Goal: Task Accomplishment & Management: Manage account settings

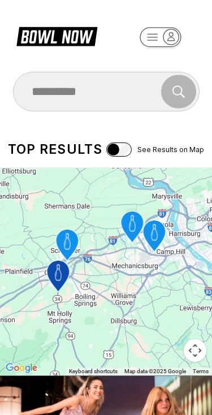
click at [161, 43] on rect "button" at bounding box center [160, 37] width 41 height 20
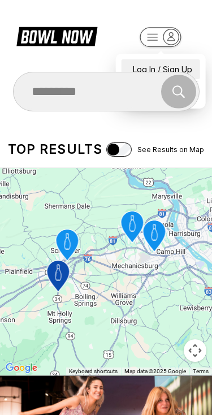
click at [199, 60] on div "Log In / Sign Up" at bounding box center [160, 69] width 79 height 20
select select "**"
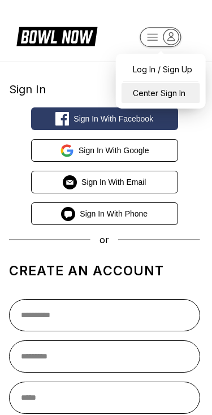
click at [173, 92] on div "Center Sign In" at bounding box center [160, 93] width 79 height 20
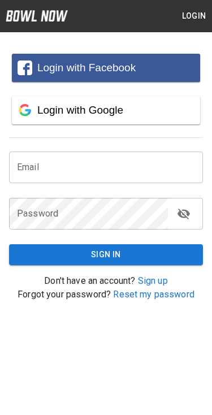
click at [123, 179] on input "email" at bounding box center [106, 167] width 194 height 32
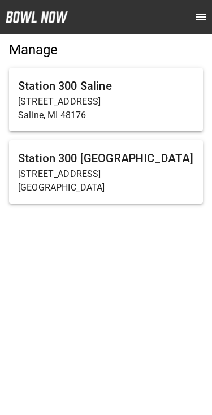
click at [151, 88] on h6 "Station 300 Saline" at bounding box center [106, 86] width 176 height 18
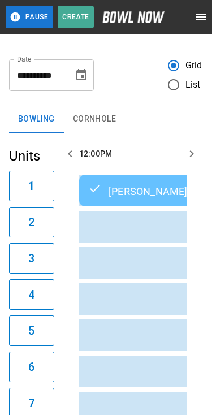
scroll to position [0, 164]
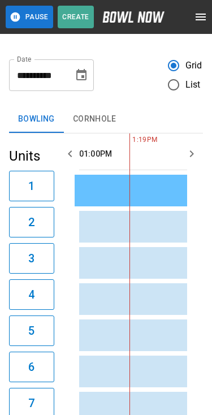
click at [194, 79] on span "List" at bounding box center [192, 85] width 15 height 14
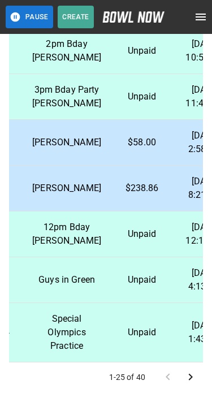
scroll to position [209, 0]
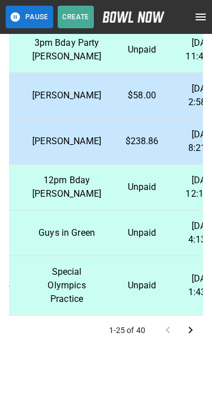
click at [188, 324] on icon "Go to next page" at bounding box center [191, 330] width 14 height 14
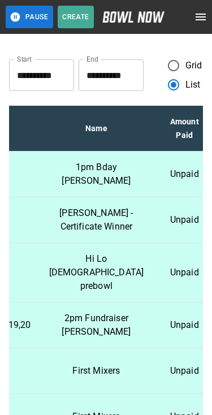
scroll to position [0, 498]
